Goal: Find contact information: Find contact information

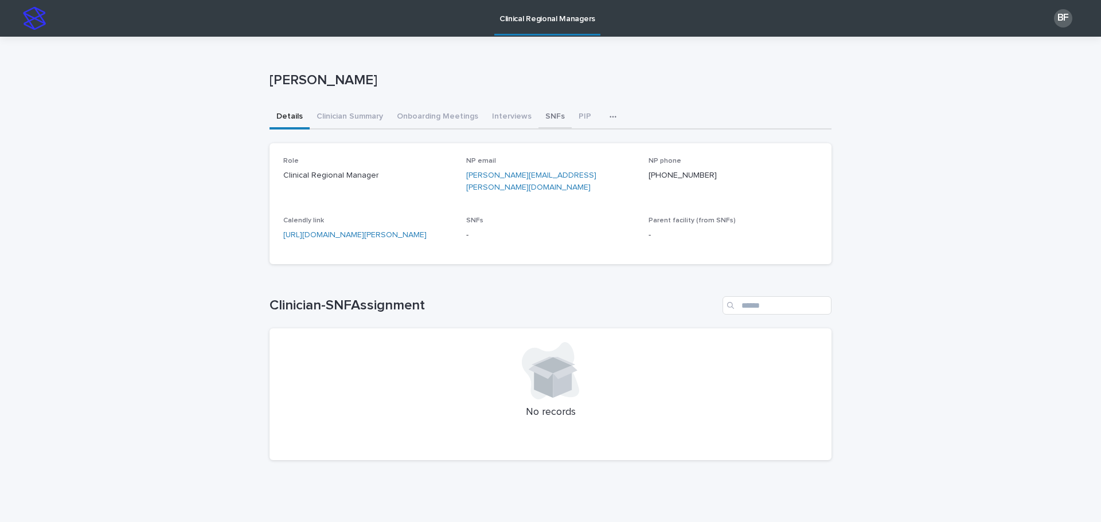
click at [550, 119] on button "SNFs" at bounding box center [554, 117] width 33 height 24
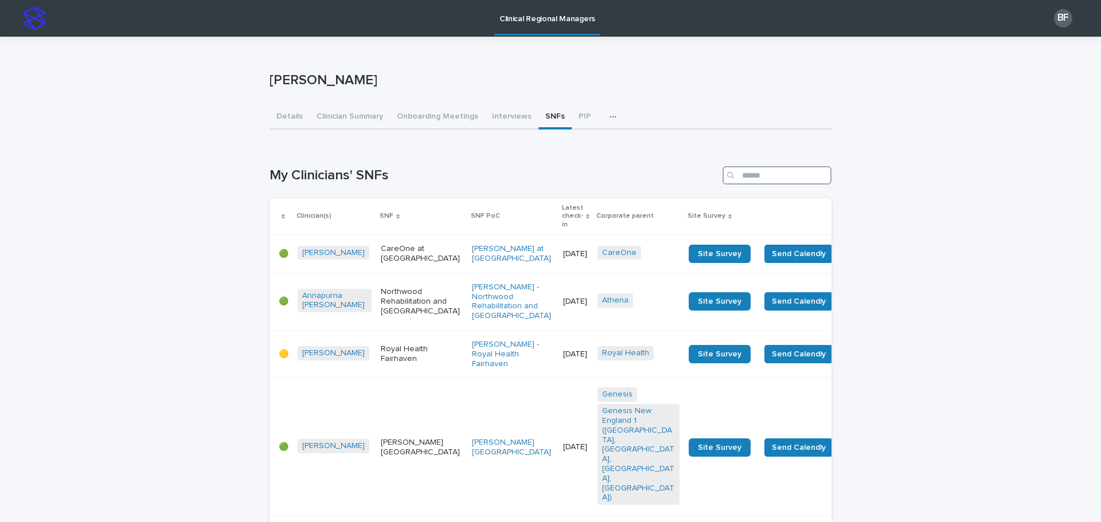
click at [750, 173] on input "Search" at bounding box center [776, 175] width 109 height 18
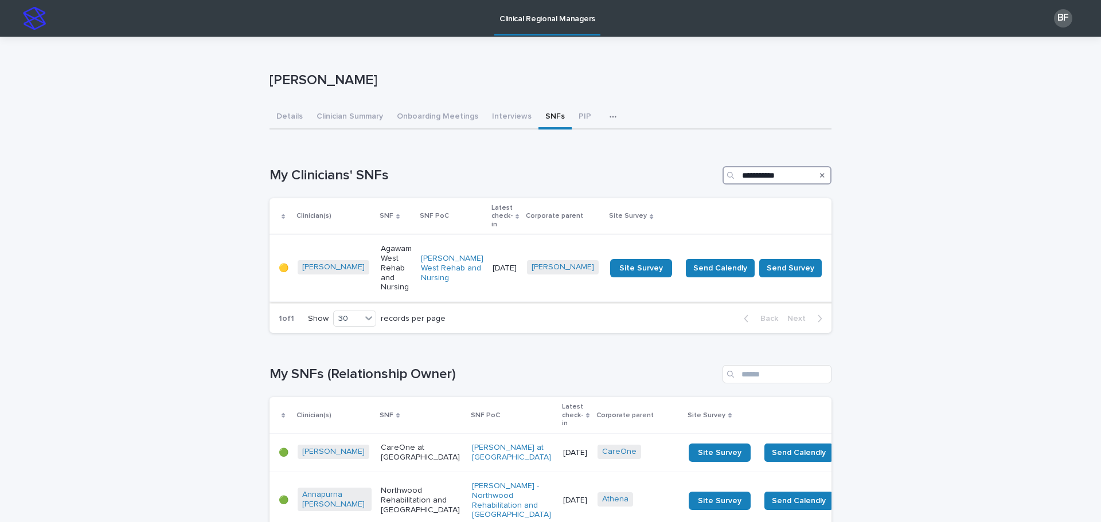
type input "**********"
click at [381, 271] on div "Agawam West Rehab and Nursing" at bounding box center [396, 268] width 31 height 57
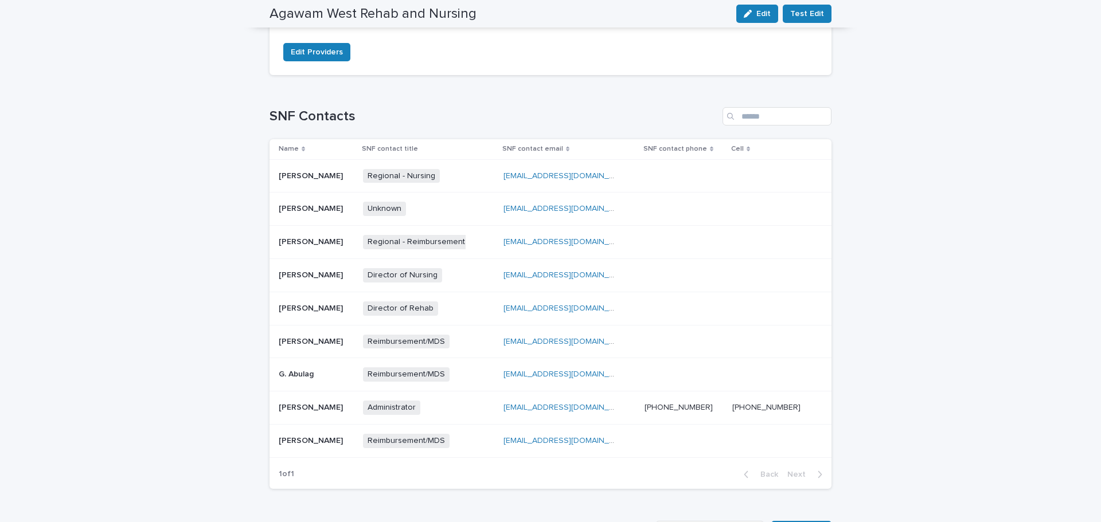
scroll to position [344, 0]
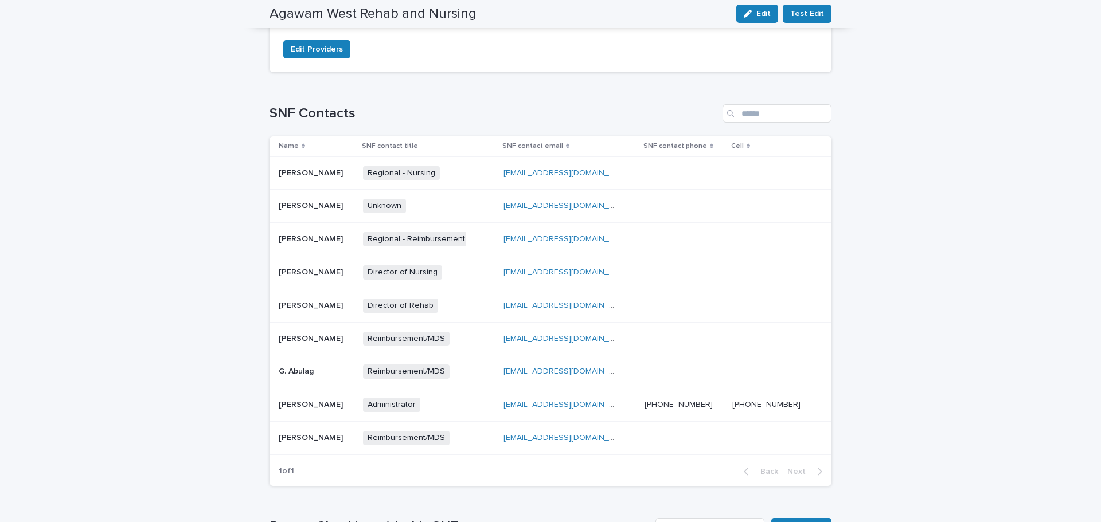
click at [430, 403] on div "Administrator + 0" at bounding box center [420, 405] width 115 height 14
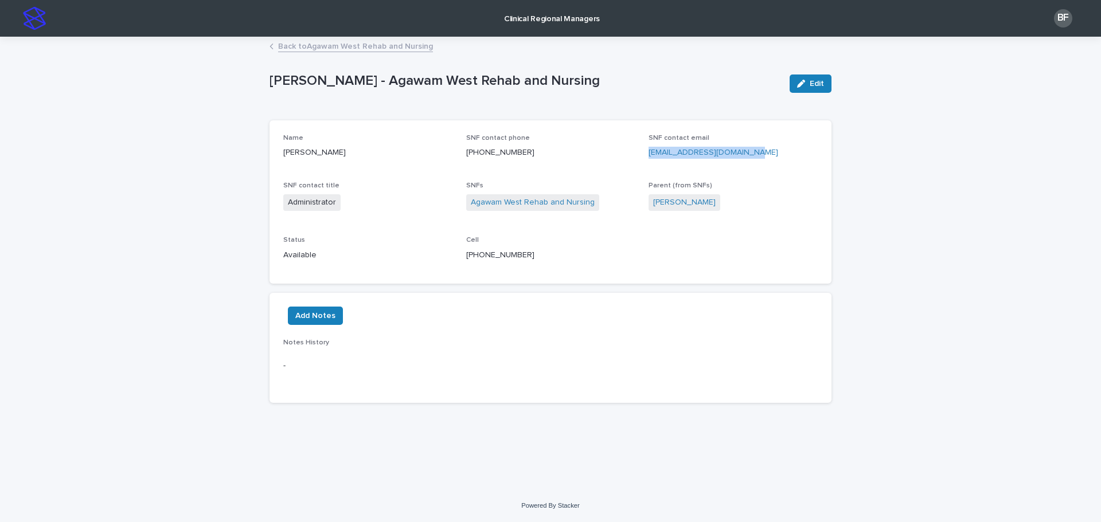
drag, startPoint x: 759, startPoint y: 155, endPoint x: 650, endPoint y: 155, distance: 109.5
click at [649, 155] on p "[EMAIL_ADDRESS][DOMAIN_NAME]" at bounding box center [732, 153] width 169 height 12
copy link "[EMAIL_ADDRESS][DOMAIN_NAME]"
click at [310, 45] on link "Back to Agawam West Rehab and Nursing" at bounding box center [355, 45] width 155 height 13
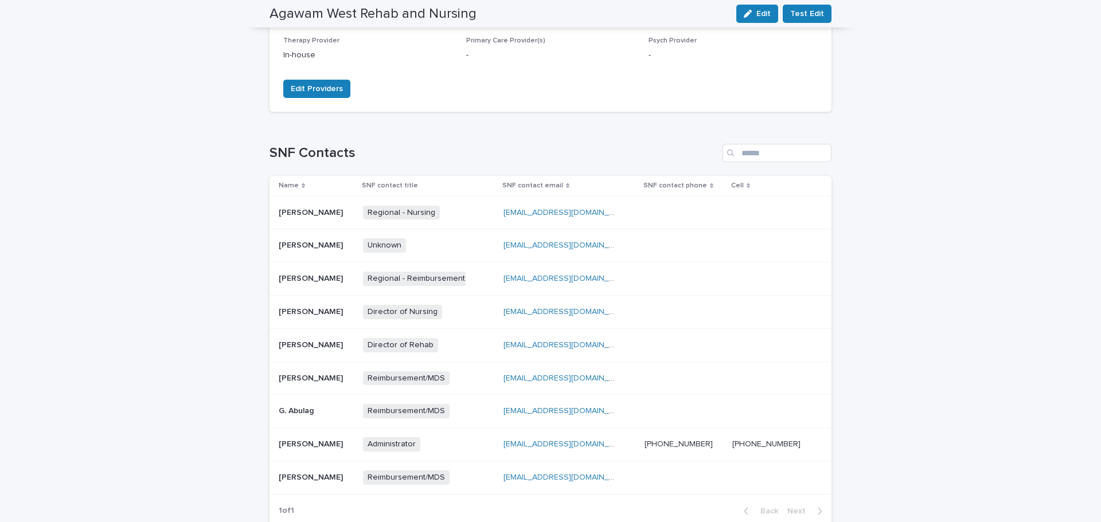
scroll to position [300, 0]
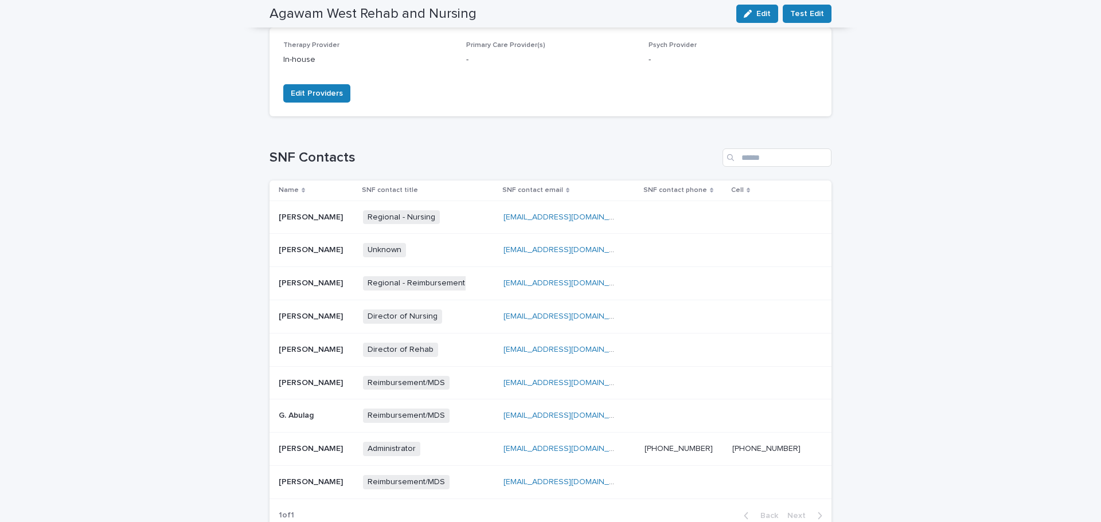
click at [336, 315] on p "[PERSON_NAME]" at bounding box center [312, 316] width 66 height 12
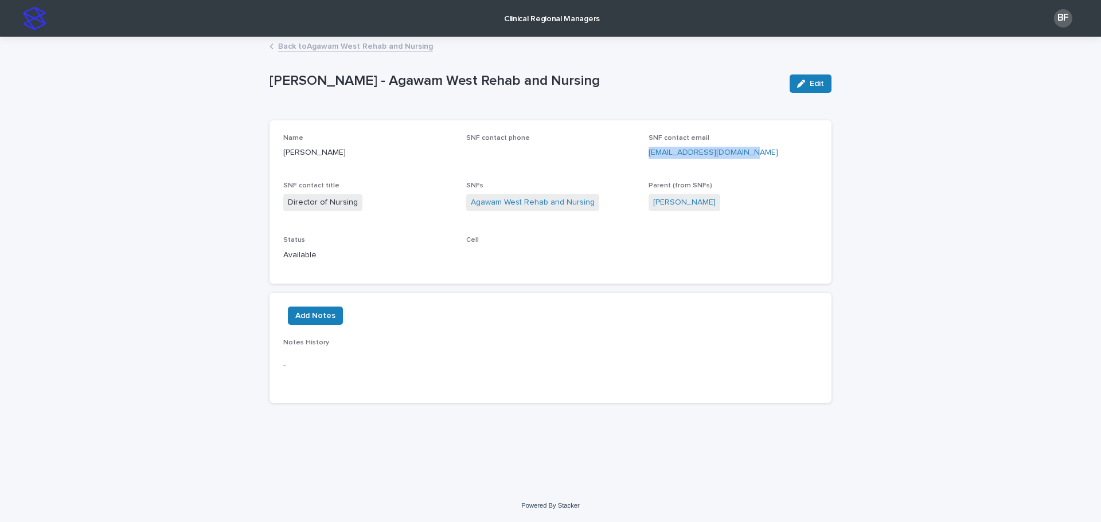
drag, startPoint x: 762, startPoint y: 155, endPoint x: 643, endPoint y: 154, distance: 119.2
click at [643, 154] on div "Name [PERSON_NAME] SNF contact phone SNF contact email [EMAIL_ADDRESS][DOMAIN_N…" at bounding box center [550, 202] width 534 height 136
copy link "[EMAIL_ADDRESS][DOMAIN_NAME]"
click at [315, 44] on link "Back to Agawam West Rehab and Nursing" at bounding box center [355, 45] width 155 height 13
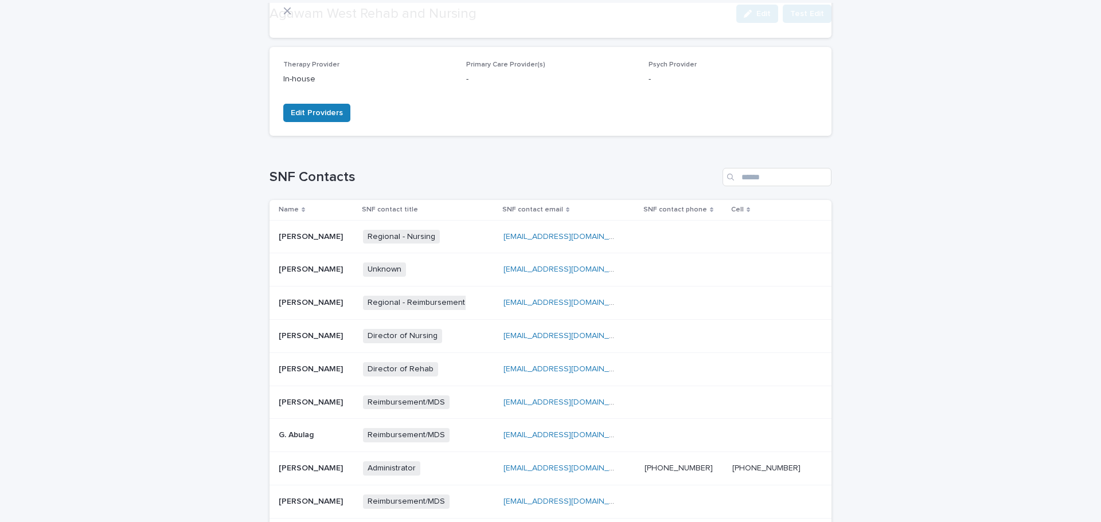
scroll to position [344, 0]
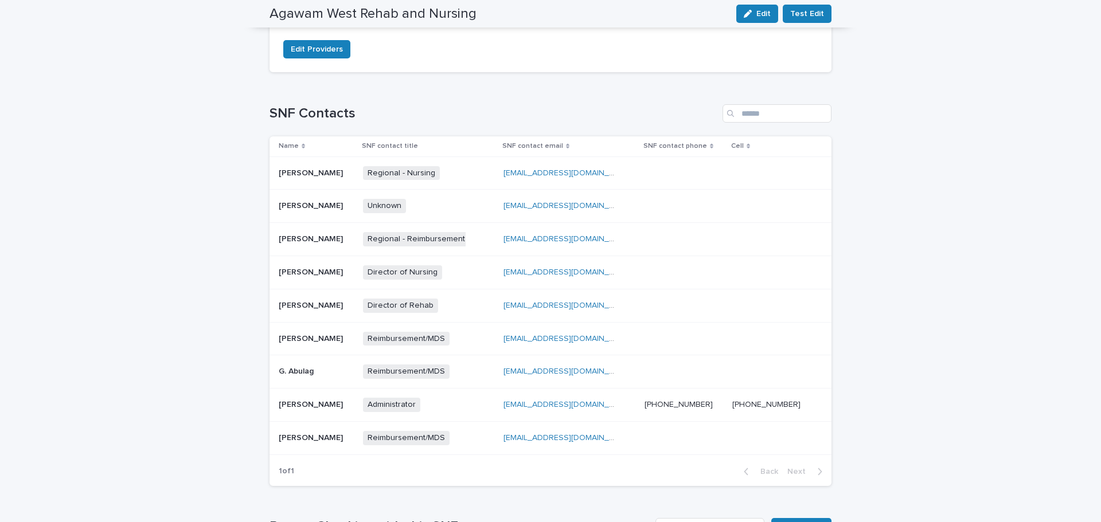
click at [315, 311] on div "[PERSON_NAME] [PERSON_NAME]" at bounding box center [316, 305] width 75 height 19
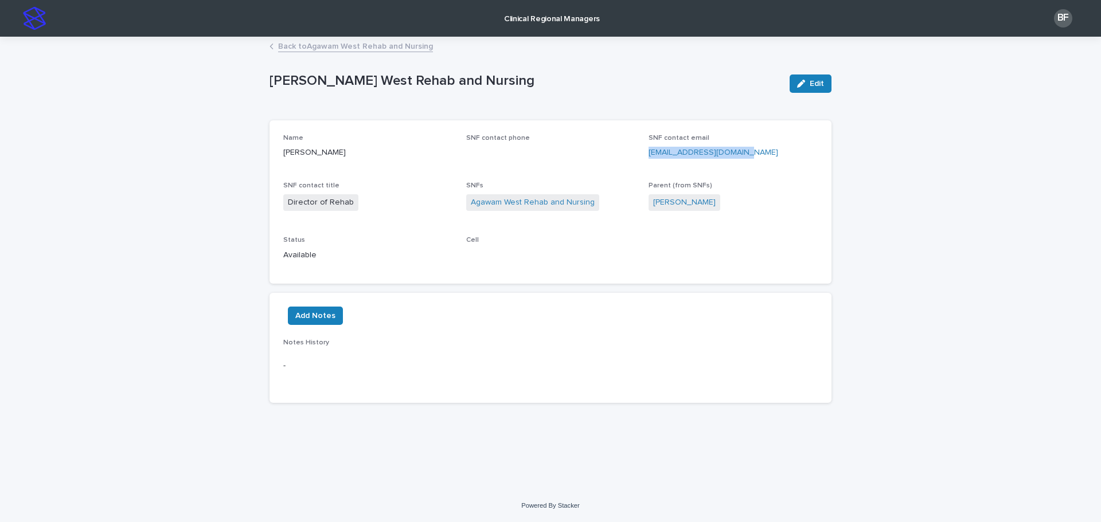
drag, startPoint x: 739, startPoint y: 158, endPoint x: 651, endPoint y: 156, distance: 88.3
click at [651, 156] on p "[EMAIL_ADDRESS][DOMAIN_NAME]" at bounding box center [732, 153] width 169 height 12
copy link "[EMAIL_ADDRESS][DOMAIN_NAME]"
click at [284, 41] on link "Back to Agawam West Rehab and Nursing" at bounding box center [355, 45] width 155 height 13
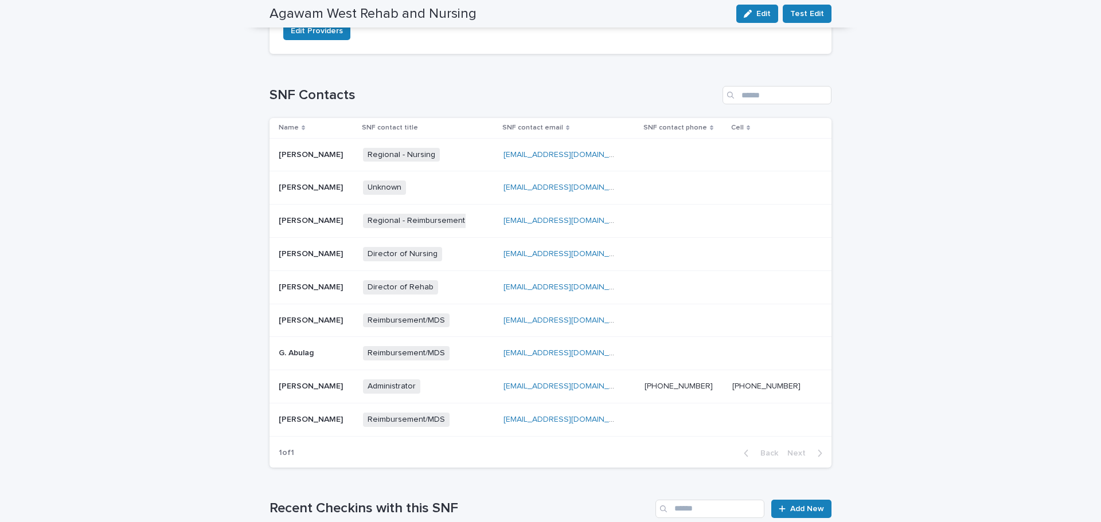
scroll to position [344, 0]
